Goal: Navigation & Orientation: Go to known website

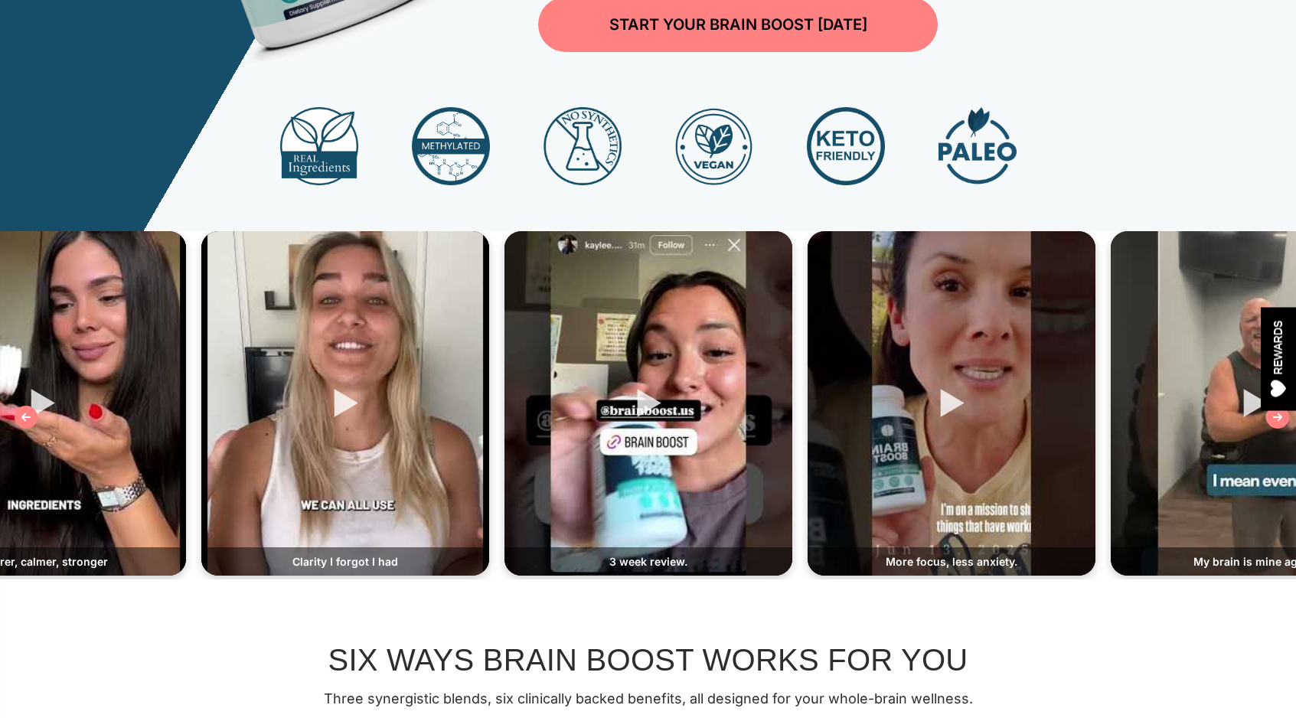
scroll to position [465, 0]
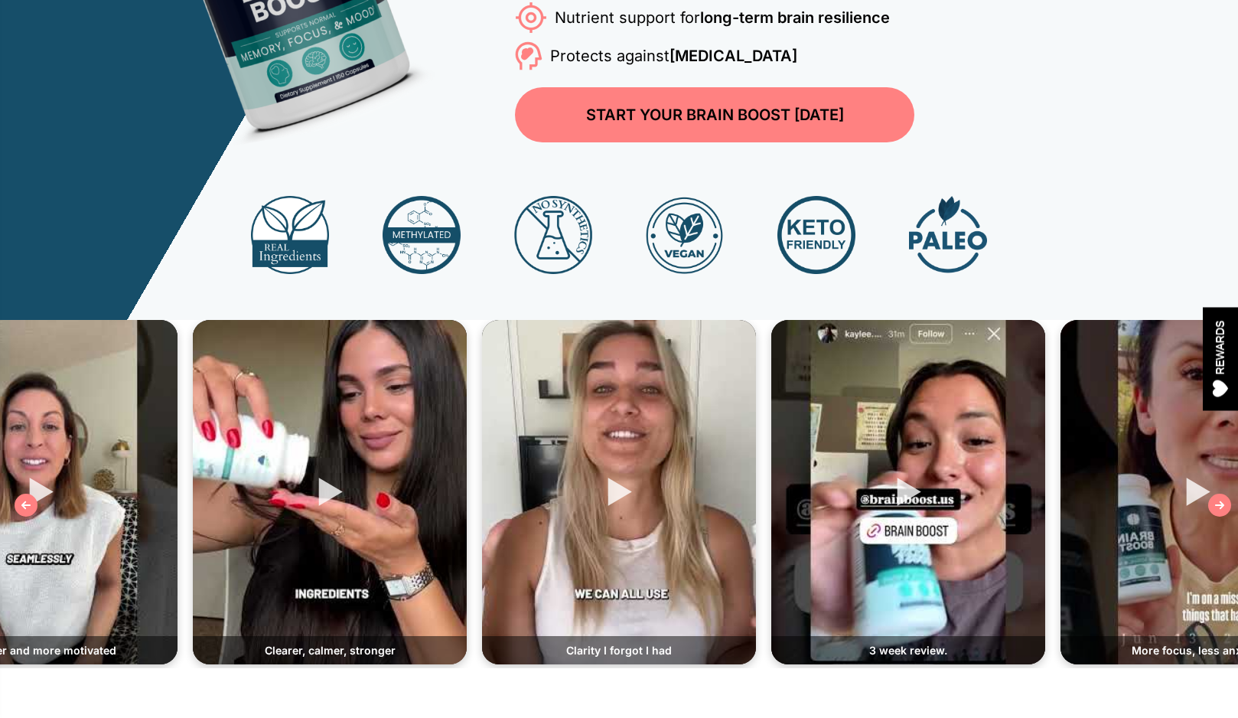
scroll to position [426, 0]
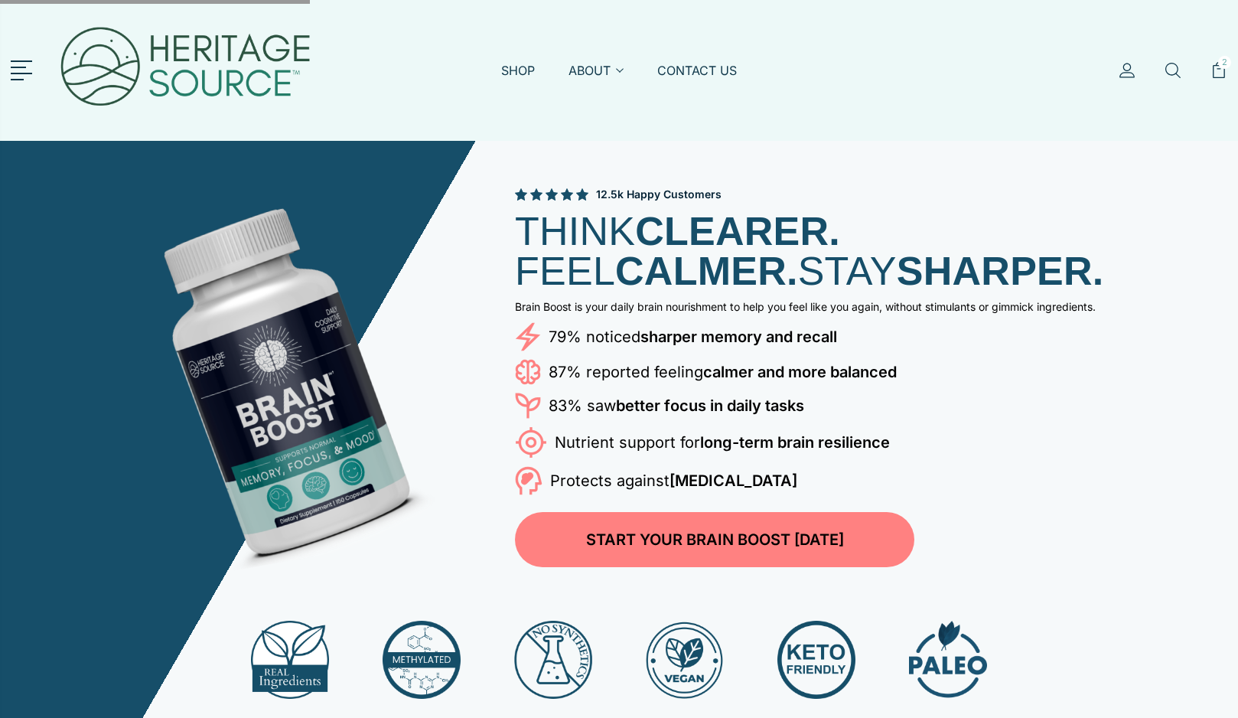
scroll to position [426, 0]
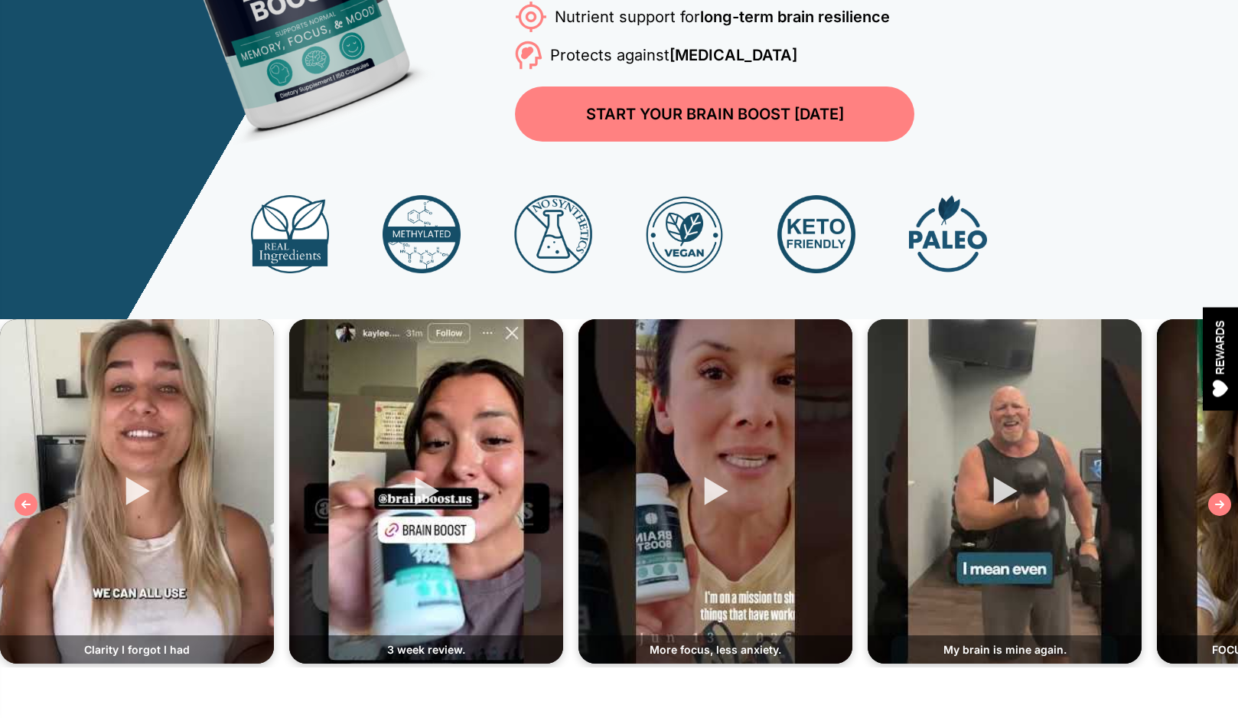
drag, startPoint x: 604, startPoint y: 435, endPoint x: 411, endPoint y: 490, distance: 200.6
click at [411, 490] on div at bounding box center [426, 491] width 274 height 344
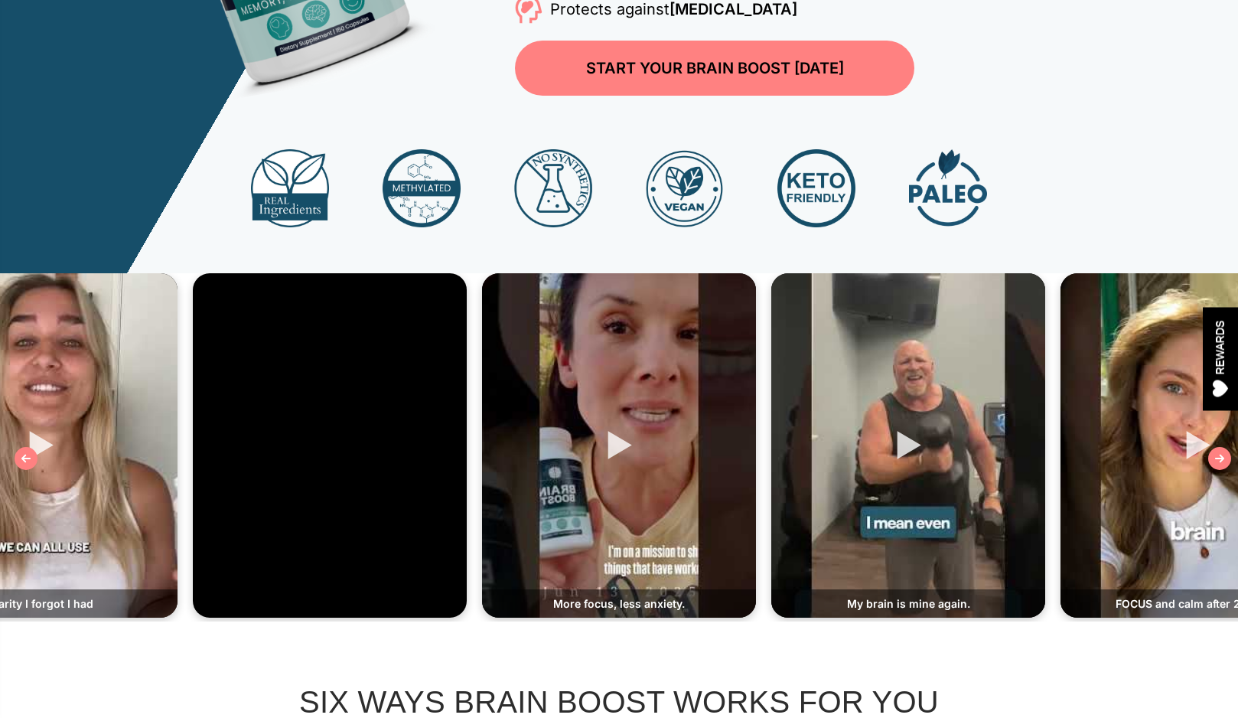
scroll to position [471, 0]
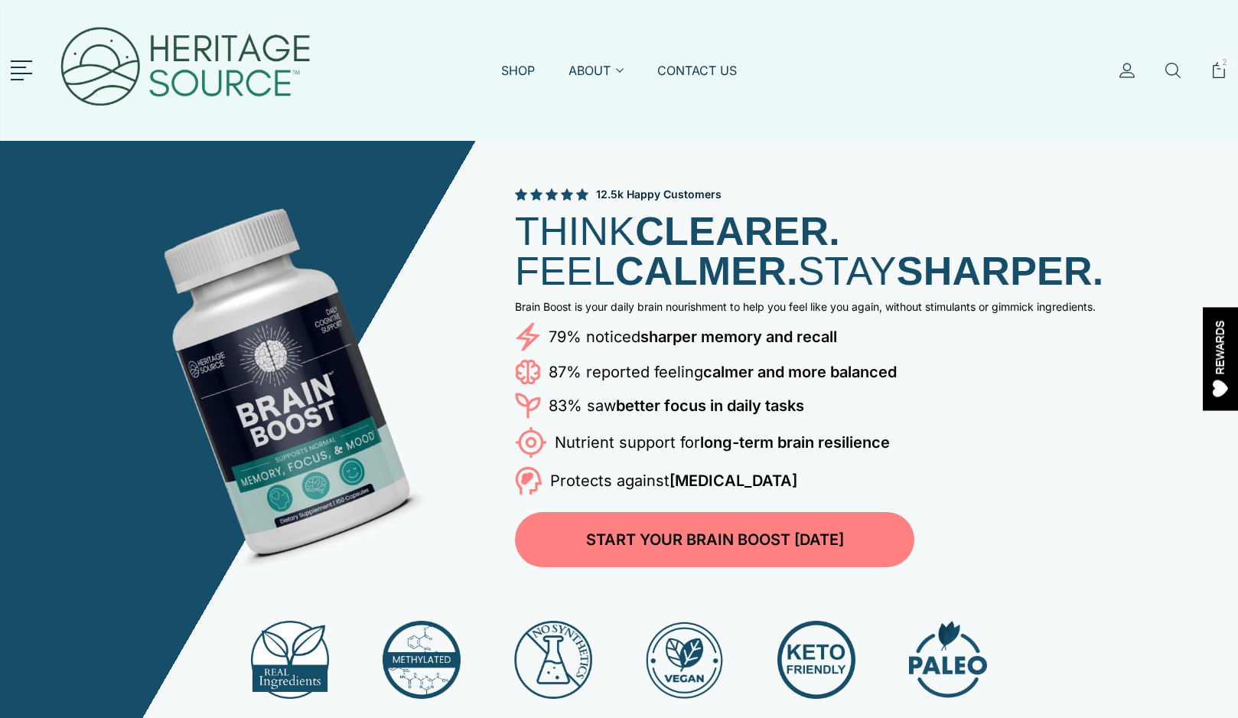
scroll to position [471, 0]
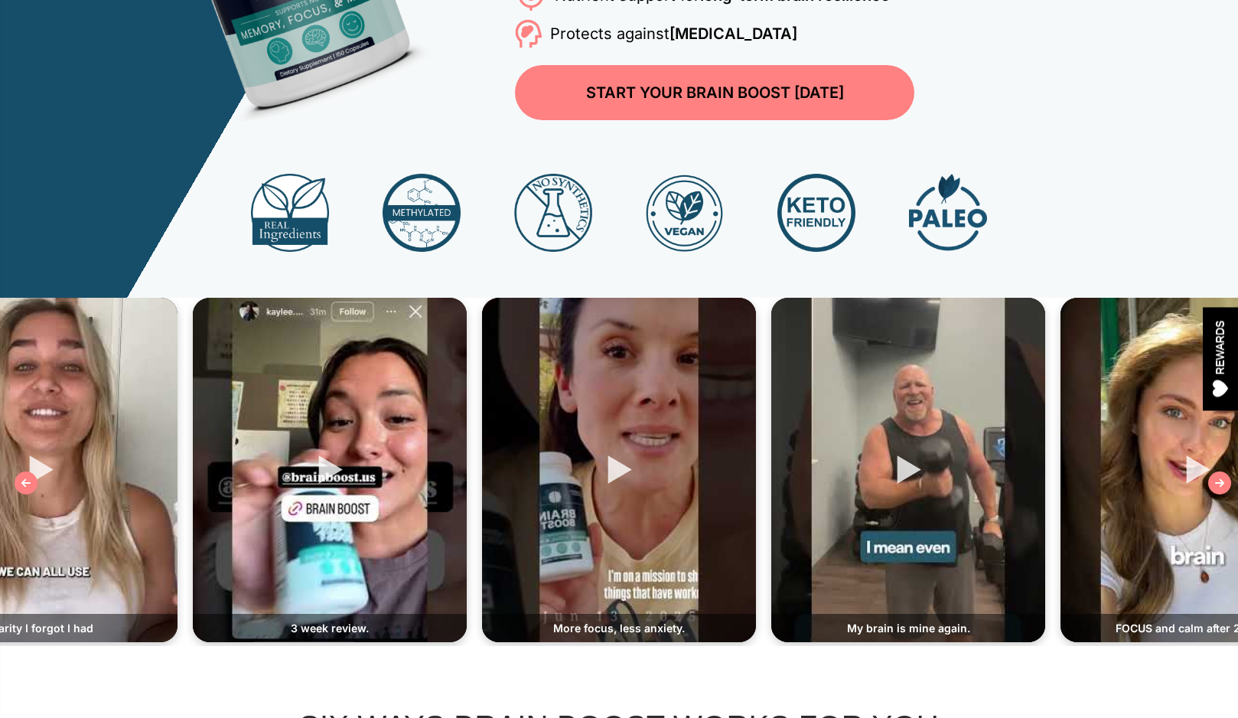
scroll to position [450, 0]
